Goal: Navigation & Orientation: Find specific page/section

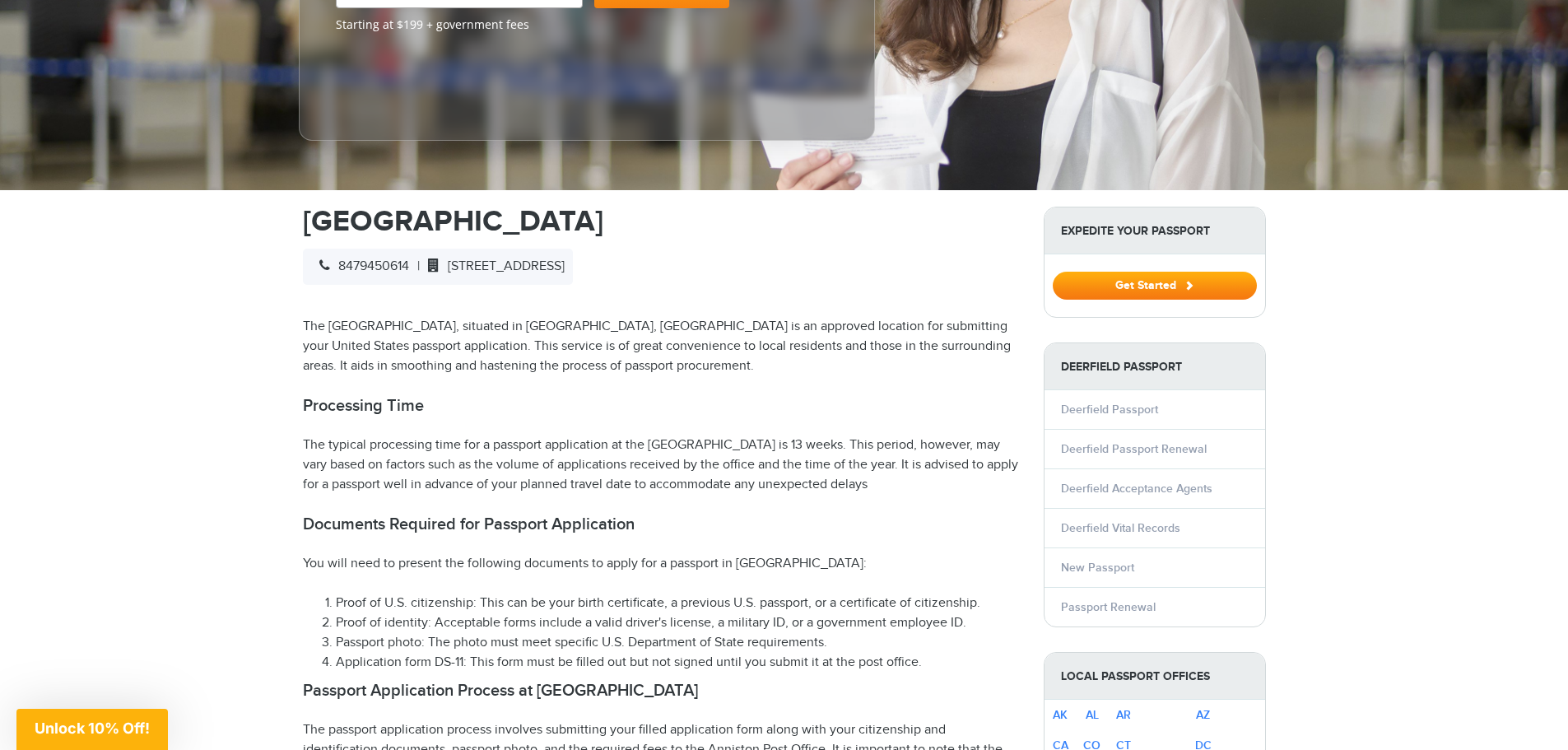
scroll to position [412, 0]
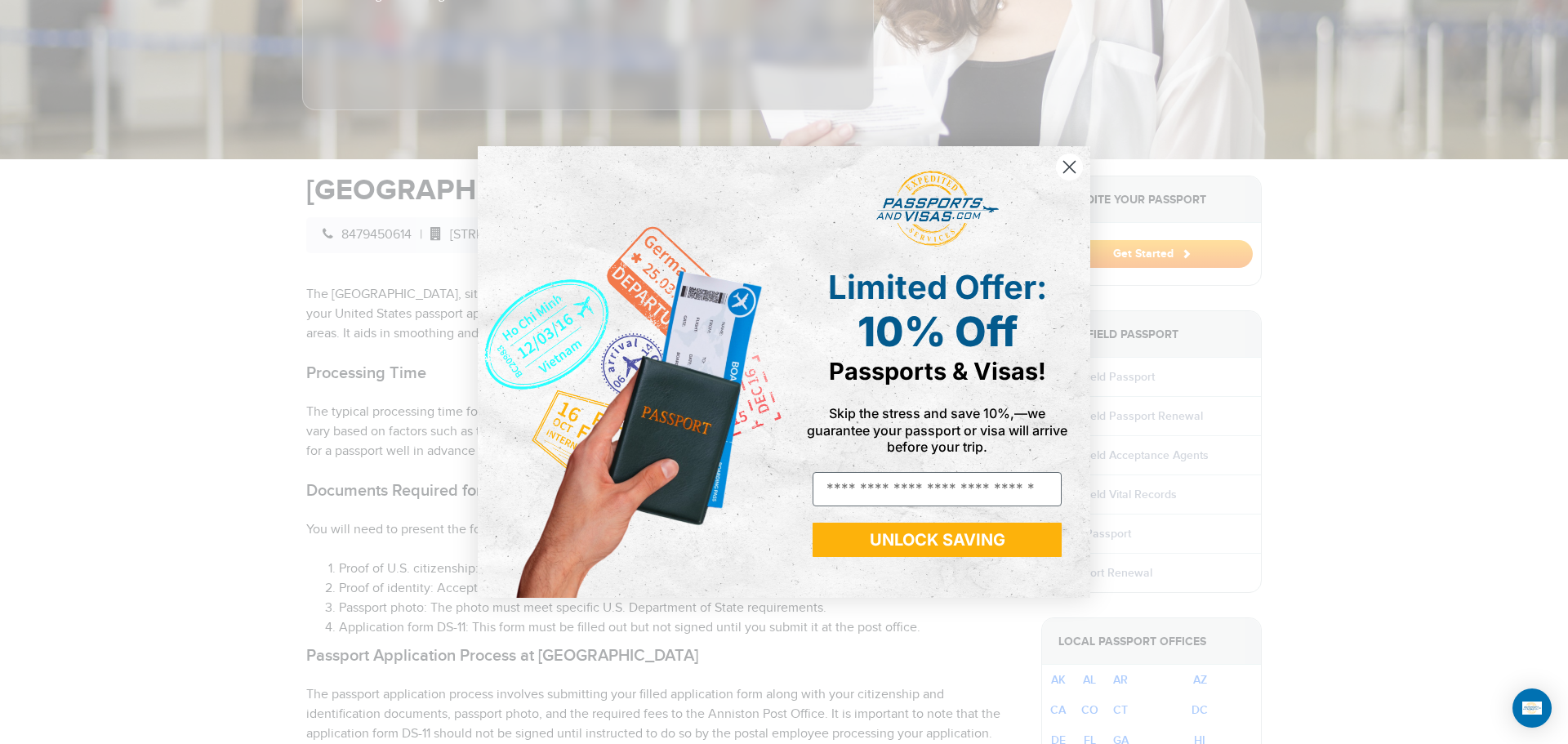
click at [1071, 161] on circle "Close dialog" at bounding box center [1070, 167] width 27 height 27
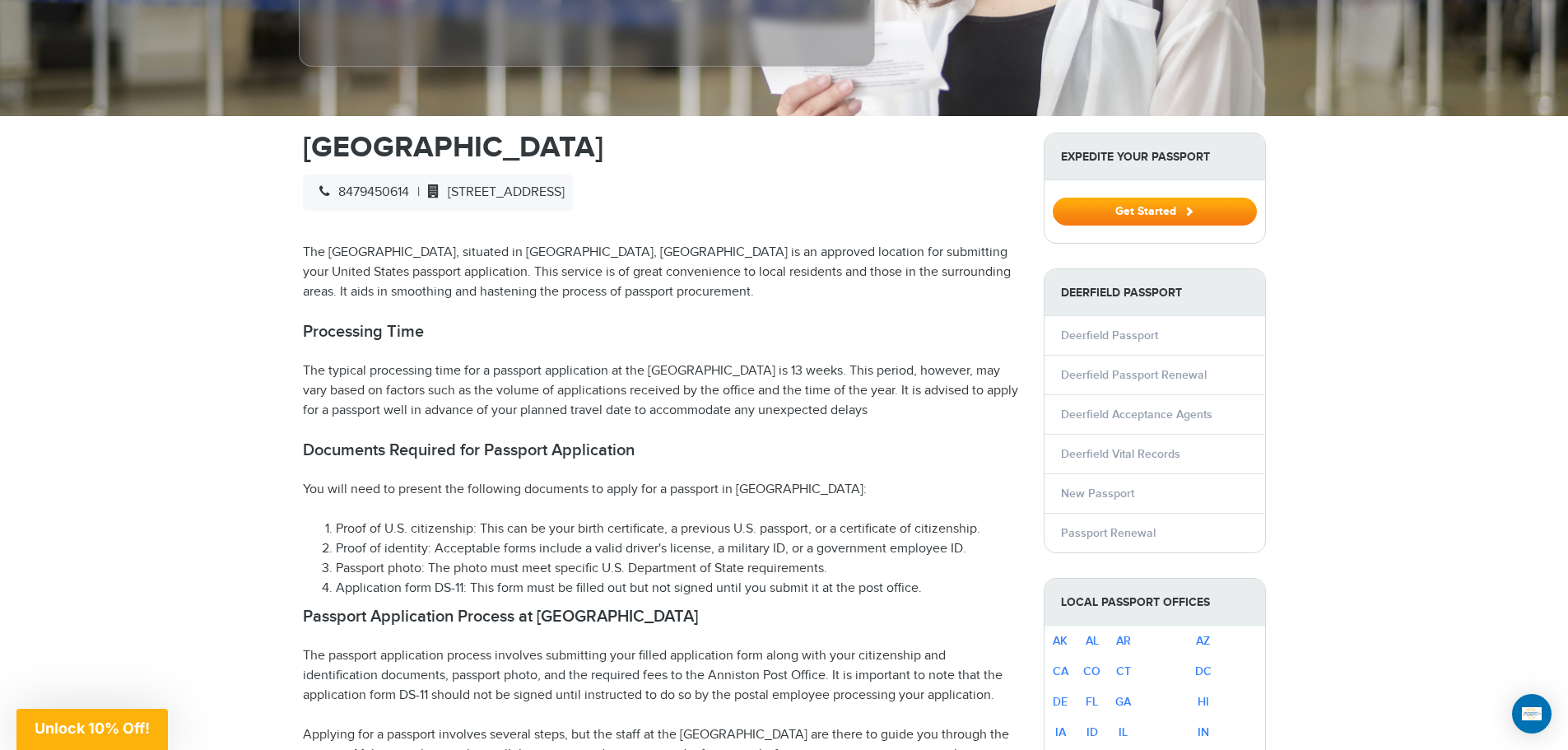
scroll to position [494, 0]
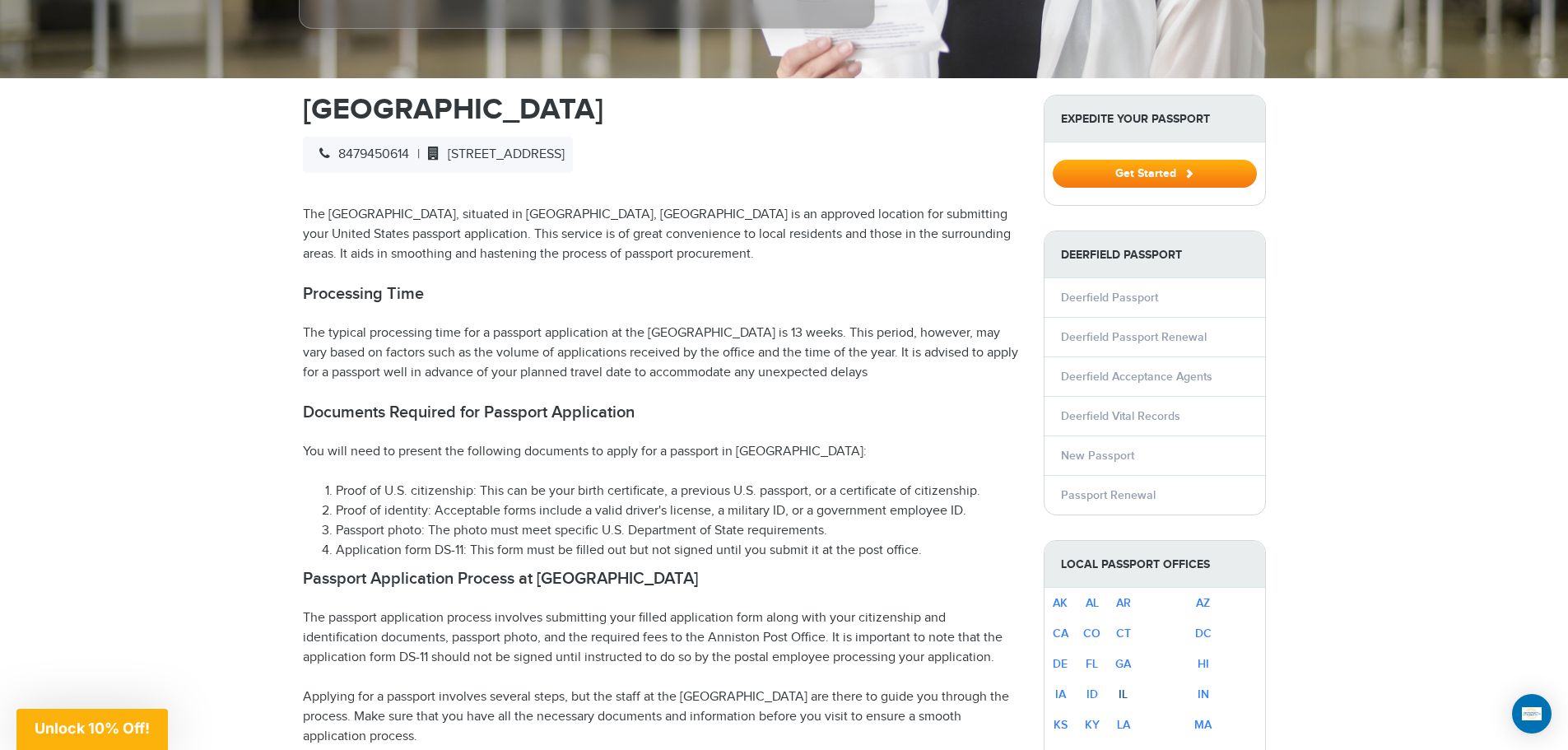
click at [1128, 687] on link "IL" at bounding box center [1123, 694] width 9 height 14
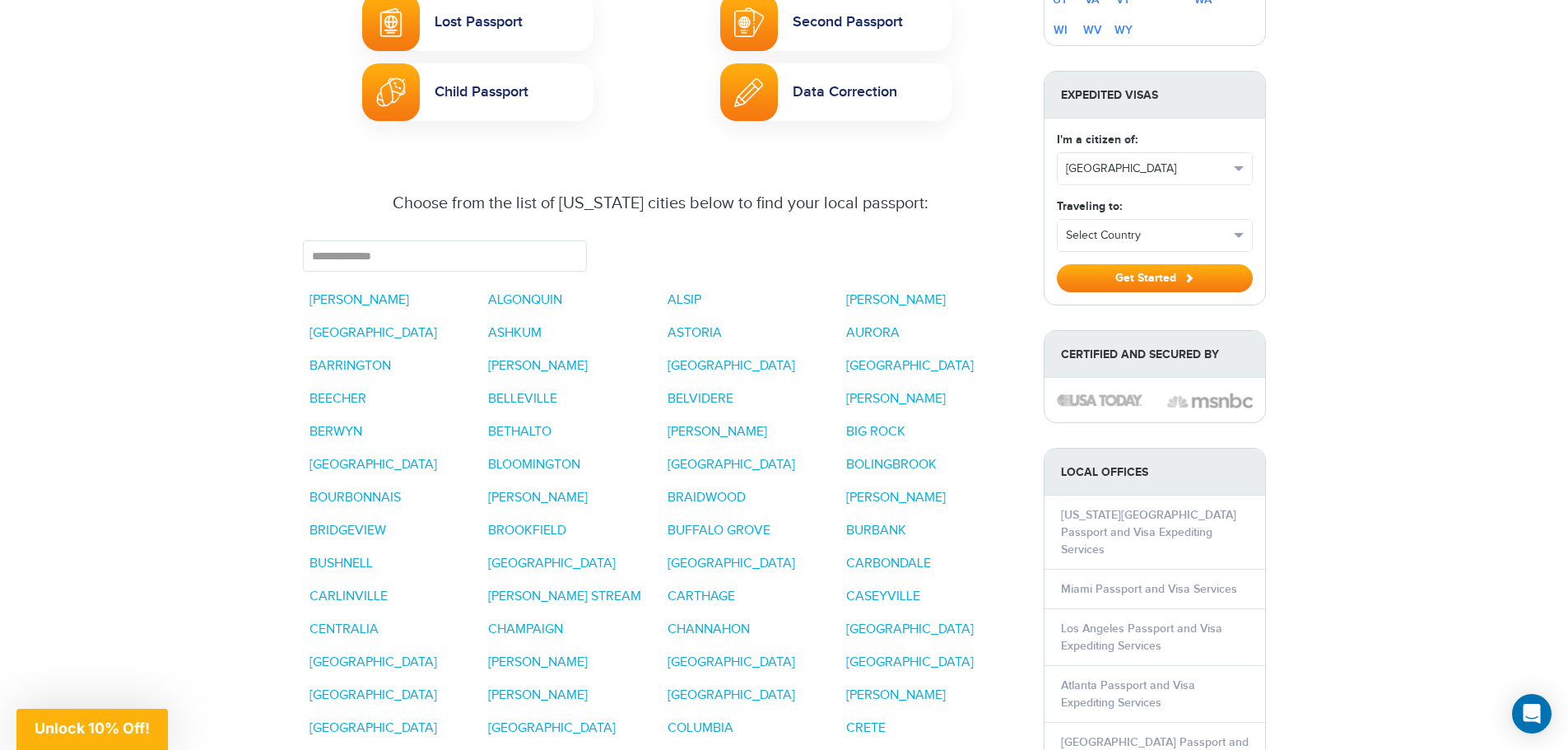
scroll to position [1152, 0]
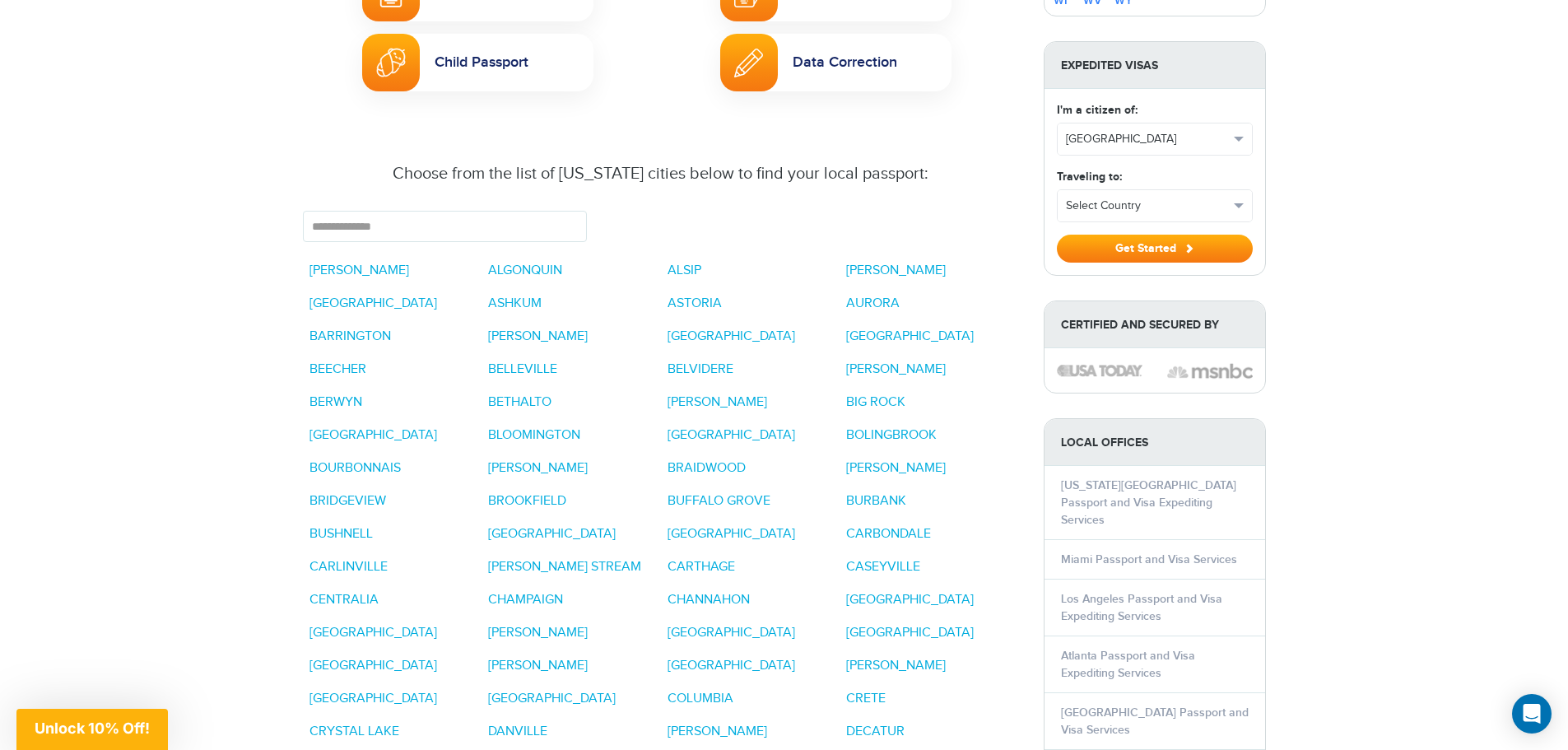
click at [338, 749] on link "DEERFIELD" at bounding box center [342, 764] width 65 height 15
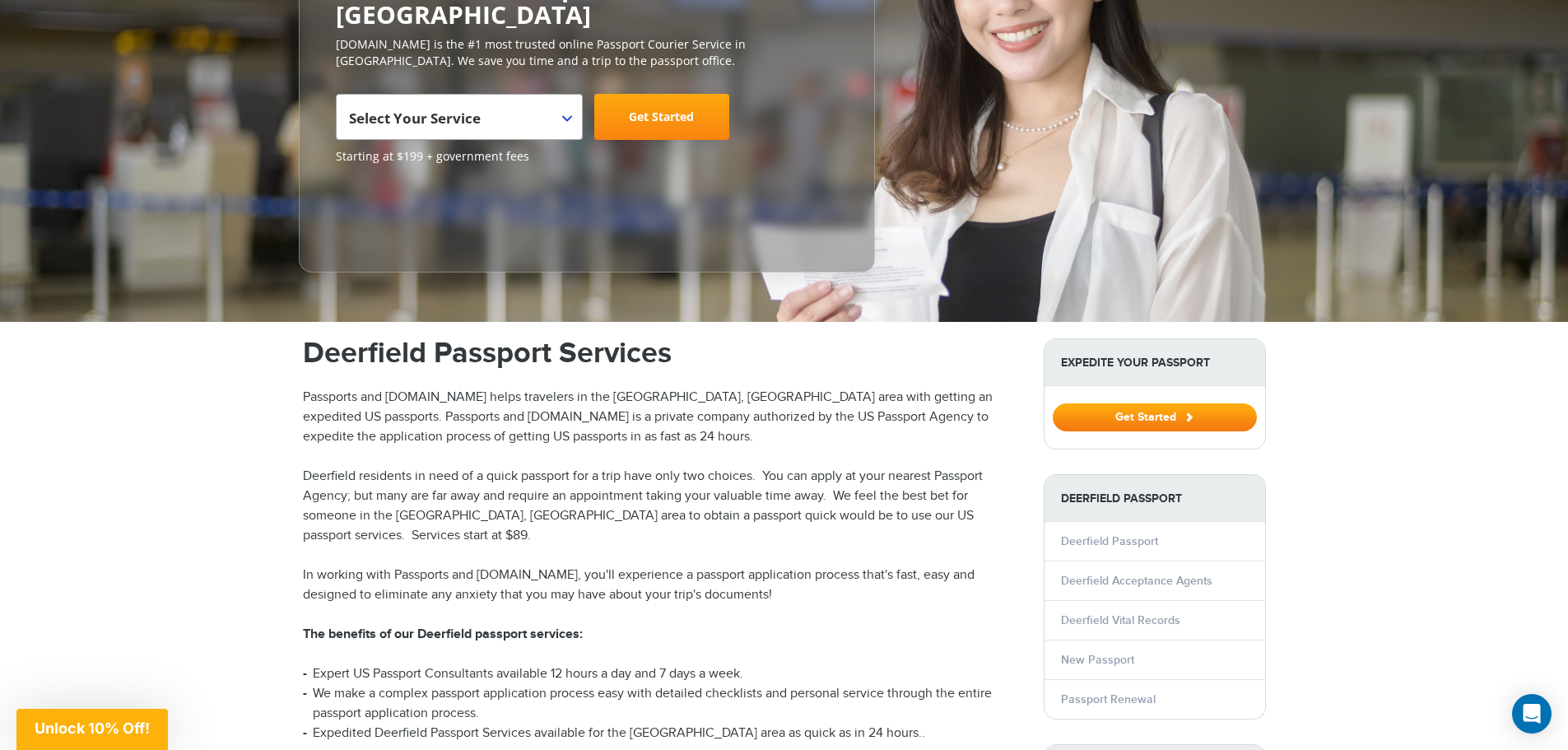
scroll to position [412, 0]
